Goal: Use online tool/utility: Utilize a website feature to perform a specific function

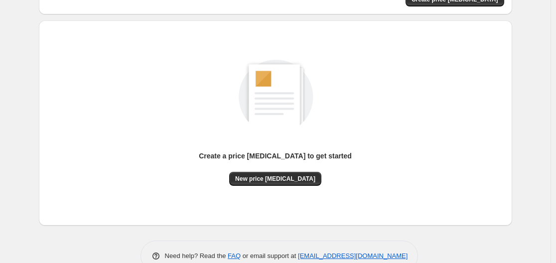
scroll to position [110, 0]
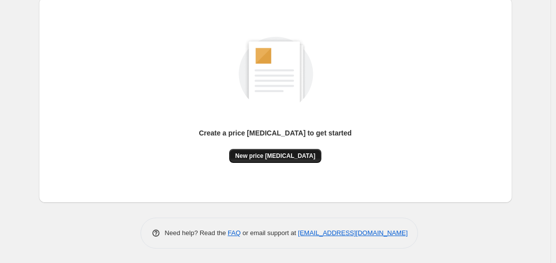
click at [283, 149] on button "New price [MEDICAL_DATA]" at bounding box center [275, 156] width 92 height 14
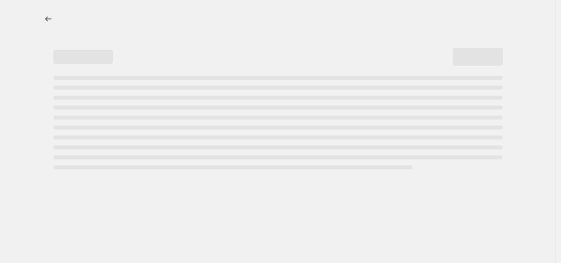
select select "percentage"
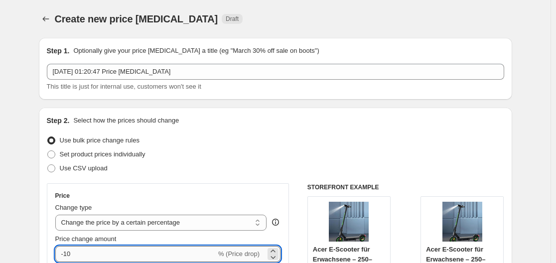
click at [131, 256] on input "-10" at bounding box center [135, 254] width 161 height 16
type input "-1"
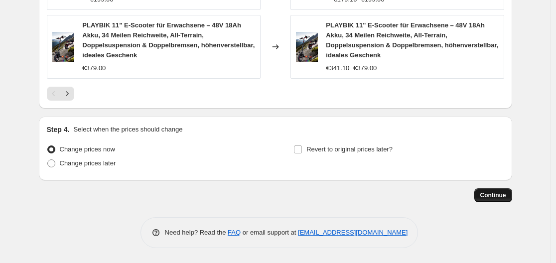
type input "-35"
click at [488, 194] on span "Continue" at bounding box center [493, 195] width 26 height 8
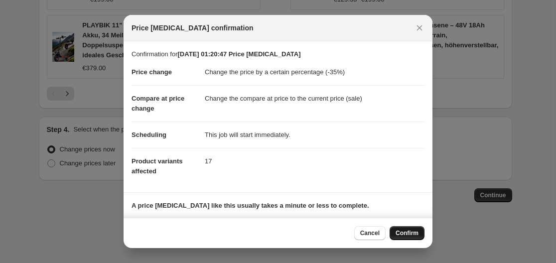
click at [405, 235] on span "Confirm" at bounding box center [406, 233] width 23 height 8
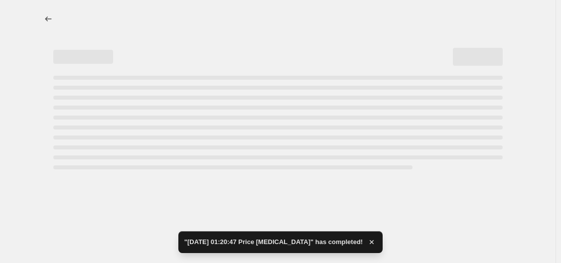
select select "percentage"
